Goal: Communication & Community: Answer question/provide support

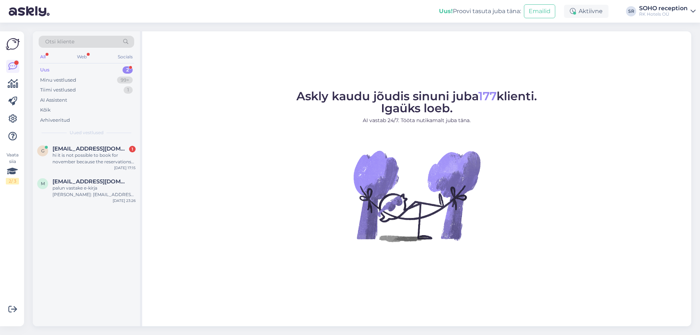
click at [89, 66] on div "Uus 2" at bounding box center [86, 70] width 95 height 10
click at [77, 187] on div "palun vastake e-kirja [PERSON_NAME]: [EMAIL_ADDRESS][DOMAIN_NAME]" at bounding box center [93, 191] width 83 height 13
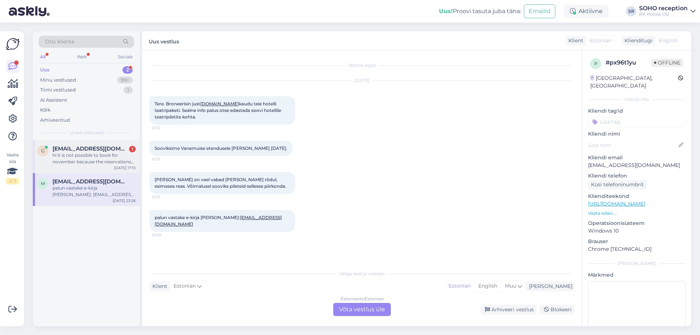
click at [79, 157] on div "hi it is not possible to book for november because the reservations are not ope…" at bounding box center [93, 158] width 83 height 13
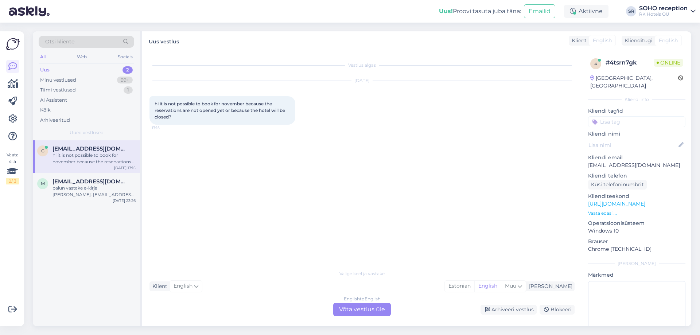
click at [356, 310] on div "English to English Võta vestlus üle" at bounding box center [362, 309] width 58 height 13
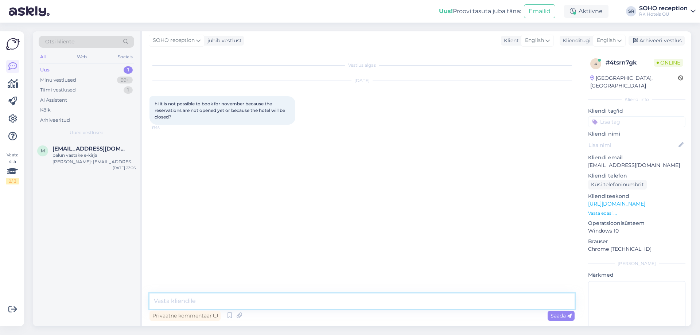
click at [274, 300] on textarea at bounding box center [361, 300] width 425 height 15
click at [264, 298] on textarea "Tere!" at bounding box center [361, 300] width 425 height 15
type textarea "T"
click at [268, 299] on textarea "Hello! You can't make a reservation to november because the hotel will be closed" at bounding box center [361, 300] width 425 height 15
click at [361, 301] on textarea "Hello! You can't make a reservation to November because the hotel will be closed" at bounding box center [361, 300] width 425 height 15
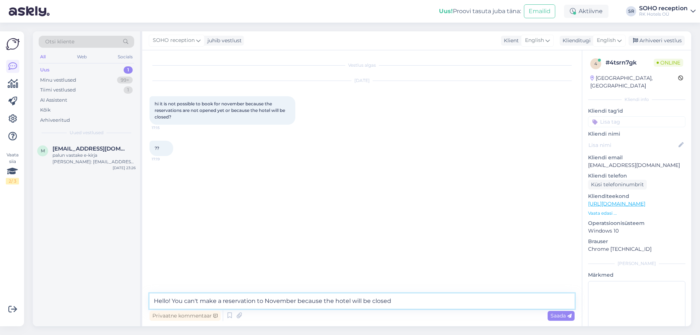
click at [372, 300] on textarea "Hello! You can't make a reservation to November because the hotel will be closed" at bounding box center [361, 300] width 425 height 15
click at [424, 301] on textarea "Hello! You can't make a reservation to November because the hotel will be proba…" at bounding box center [361, 300] width 425 height 15
type textarea "Hello! You can't make a reservation to November because the hotel will be proba…"
click at [557, 315] on span "Saada" at bounding box center [560, 315] width 21 height 7
